Goal: Download file/media

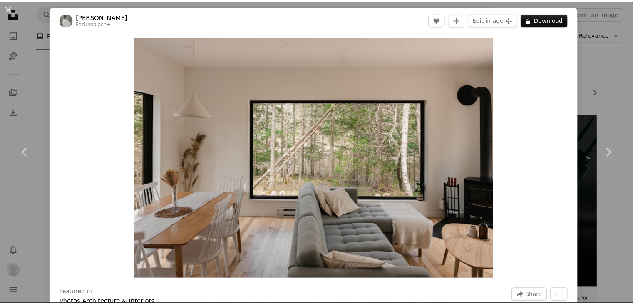
scroll to position [1128, 0]
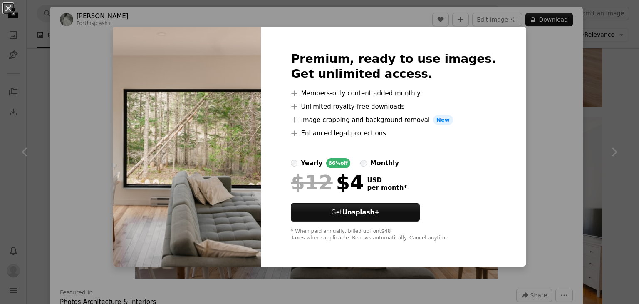
click at [522, 72] on div "An X shape Premium, ready to use images. Get unlimited access. A plus sign Memb…" at bounding box center [319, 152] width 639 height 304
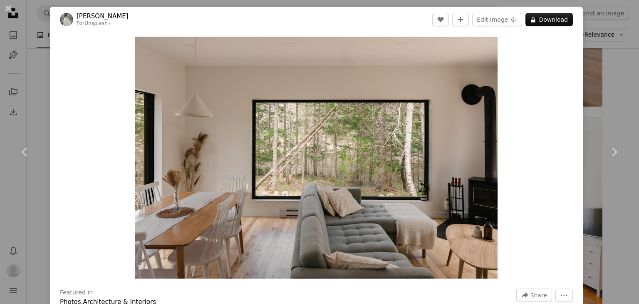
click at [595, 60] on div "An X shape Chevron left Chevron right [PERSON_NAME] For Unsplash+ A heart A plu…" at bounding box center [319, 152] width 639 height 304
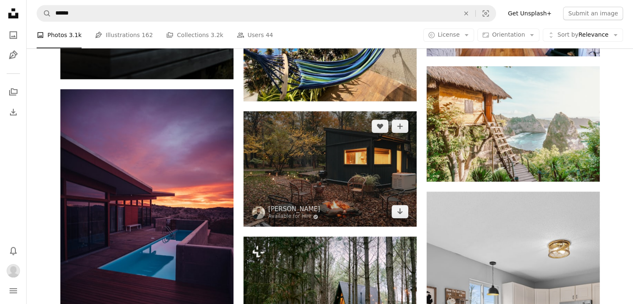
scroll to position [784, 0]
click at [396, 212] on icon "Arrow pointing down" at bounding box center [399, 211] width 7 height 10
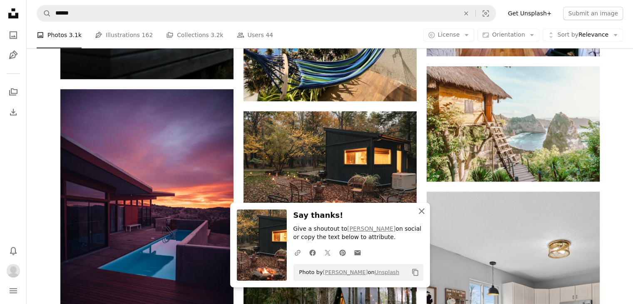
click at [418, 212] on icon "An X shape" at bounding box center [421, 211] width 10 height 10
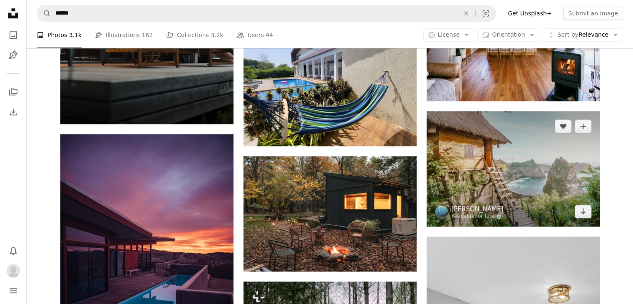
scroll to position [689, 0]
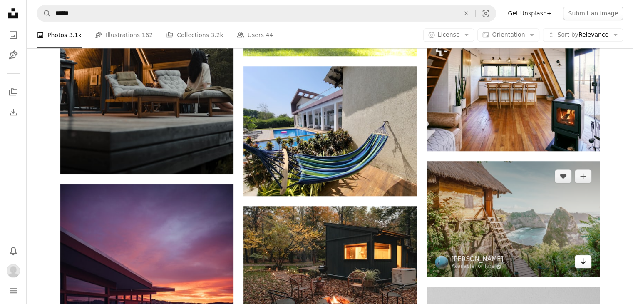
click at [578, 262] on link "Arrow pointing down" at bounding box center [582, 261] width 17 height 13
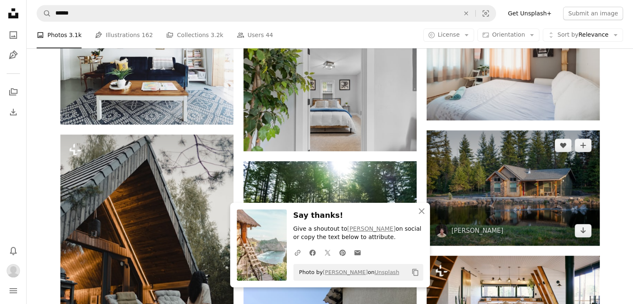
scroll to position [500, 0]
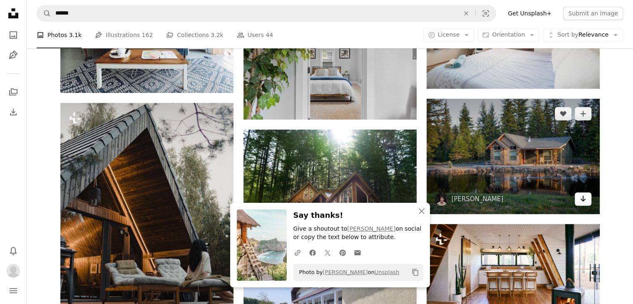
click at [581, 195] on icon "Arrow pointing down" at bounding box center [582, 198] width 7 height 10
